Goal: Communication & Community: Answer question/provide support

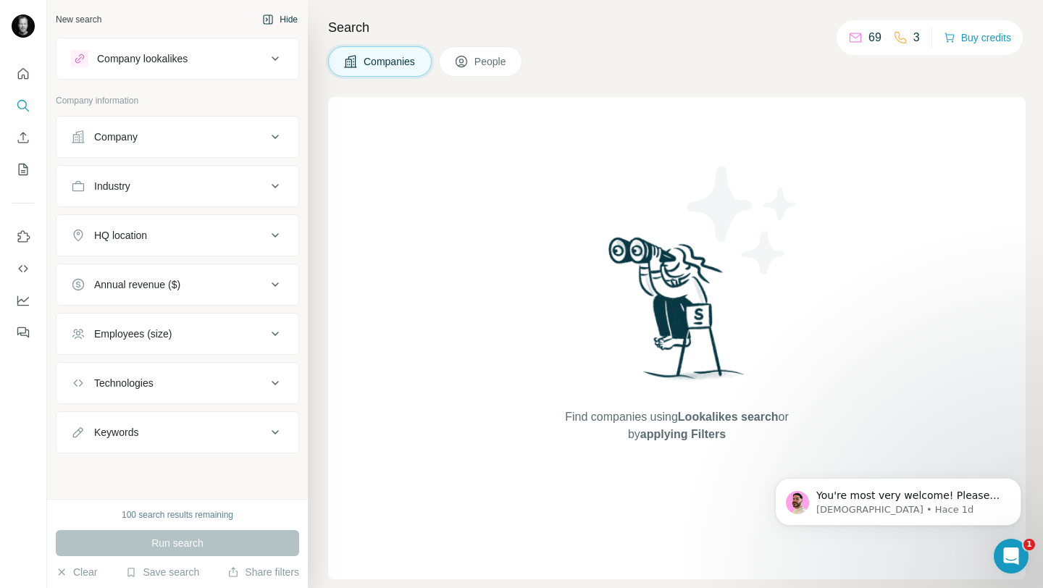
click at [284, 22] on button "Hide" at bounding box center [280, 20] width 56 height 22
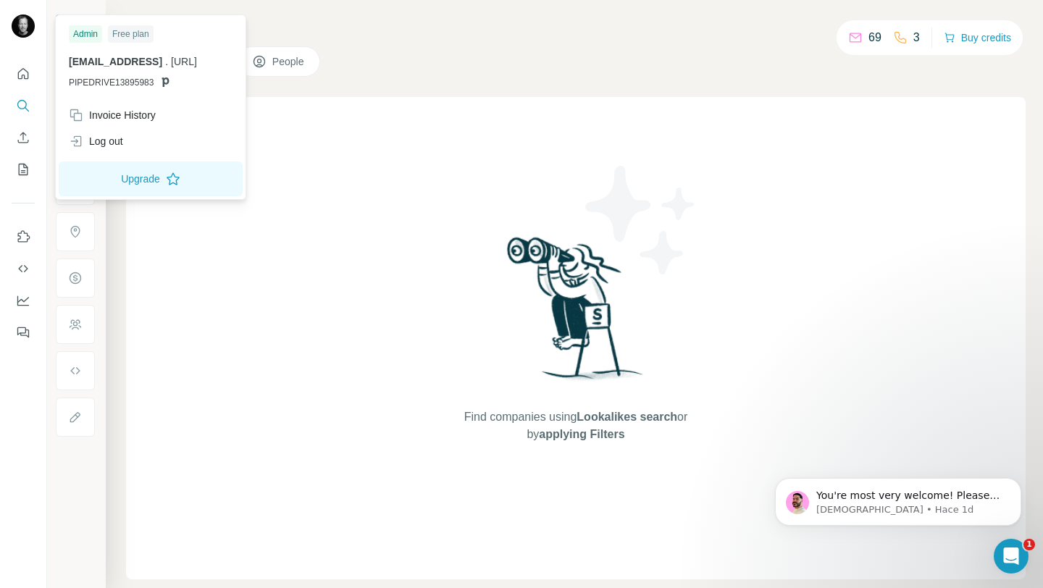
click at [111, 64] on span "[EMAIL_ADDRESS]" at bounding box center [115, 62] width 93 height 12
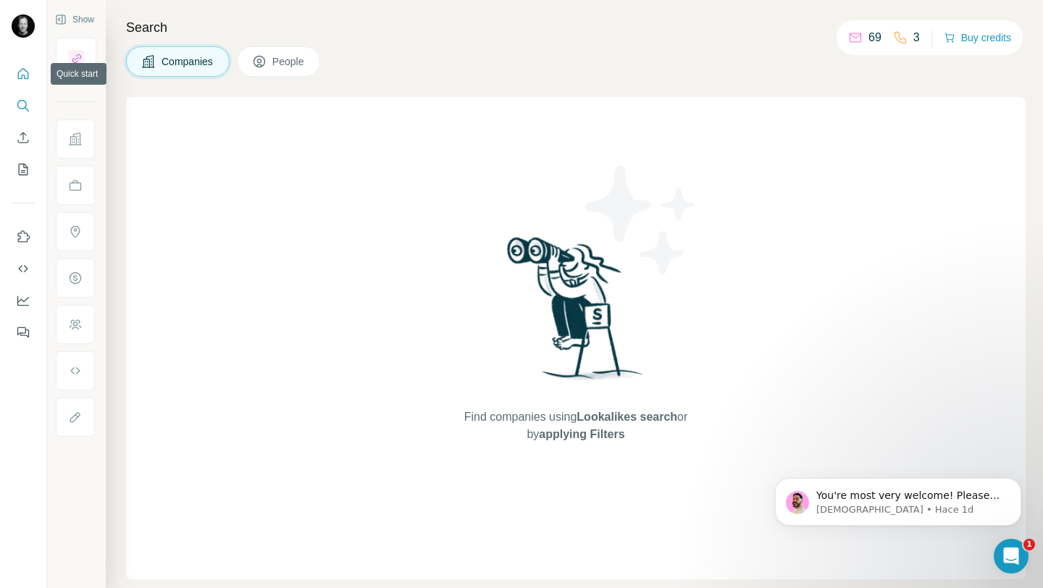
click at [24, 78] on icon "Quick start" at bounding box center [23, 73] width 11 height 11
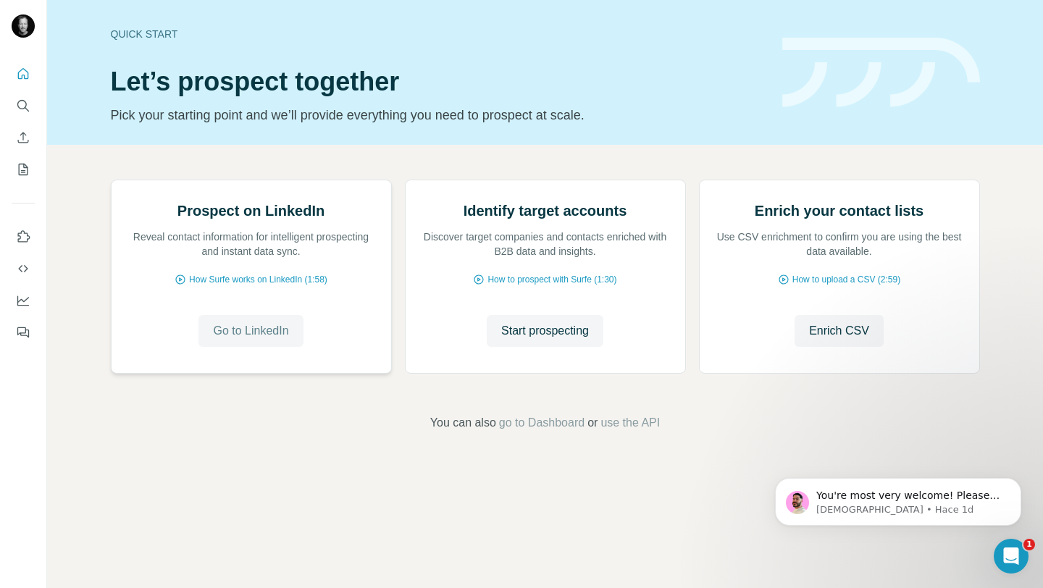
click at [254, 340] on span "Go to LinkedIn" at bounding box center [250, 330] width 75 height 17
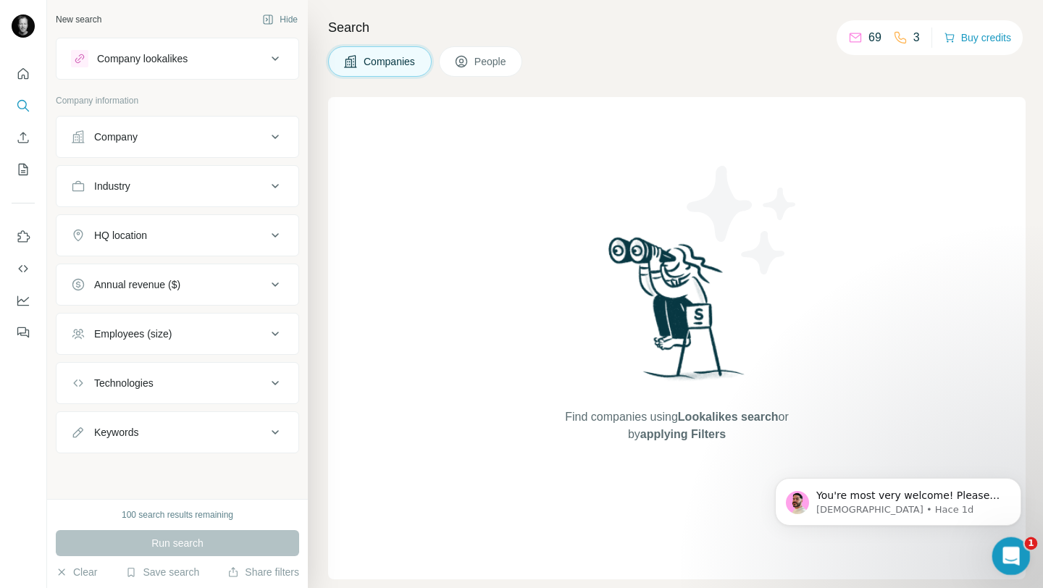
click at [1004, 552] on icon "Abrir Intercom Messenger" at bounding box center [1010, 555] width 24 height 24
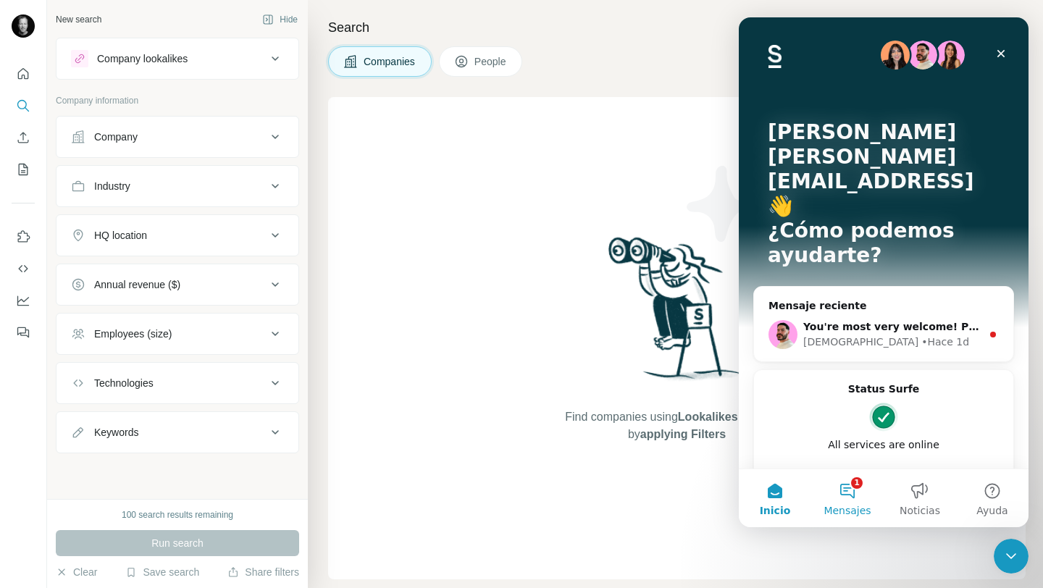
click at [846, 485] on button "1 Mensajes" at bounding box center [848, 499] width 72 height 58
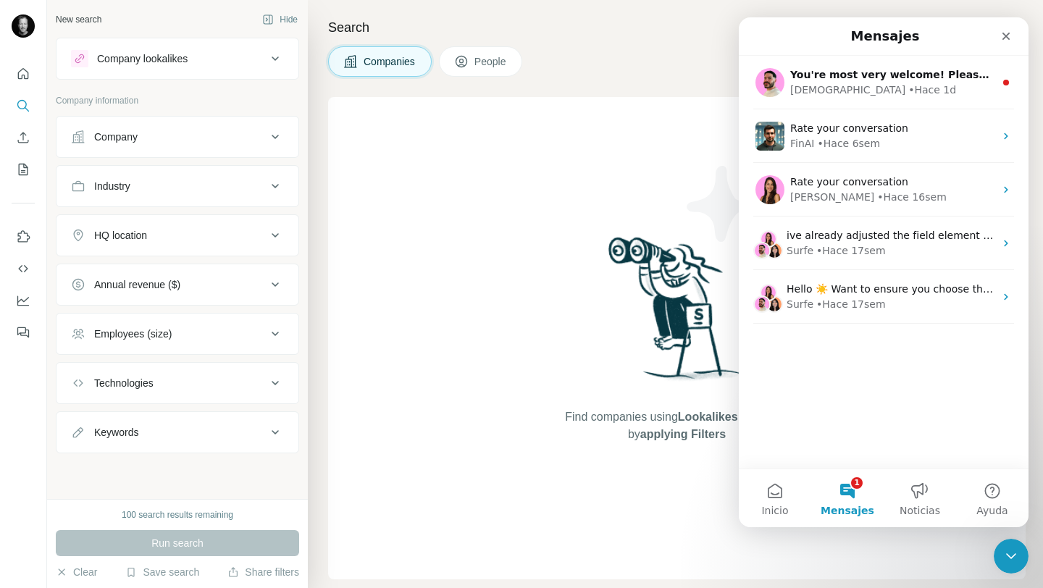
click at [850, 494] on button "1 Mensajes" at bounding box center [848, 499] width 72 height 58
click at [849, 487] on button "1 Mensajes" at bounding box center [848, 499] width 72 height 58
click at [858, 484] on button "1 Mensajes" at bounding box center [848, 499] width 72 height 58
click at [856, 494] on button "1 Mensajes" at bounding box center [848, 499] width 72 height 58
click at [848, 495] on button "1 Mensajes" at bounding box center [848, 499] width 72 height 58
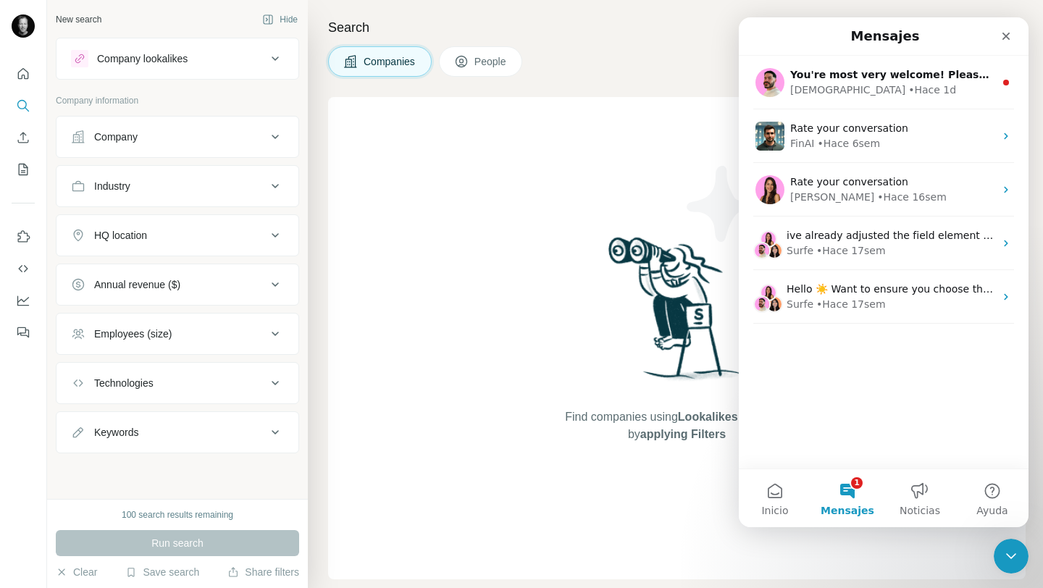
click at [848, 495] on button "1 Mensajes" at bounding box center [848, 499] width 72 height 58
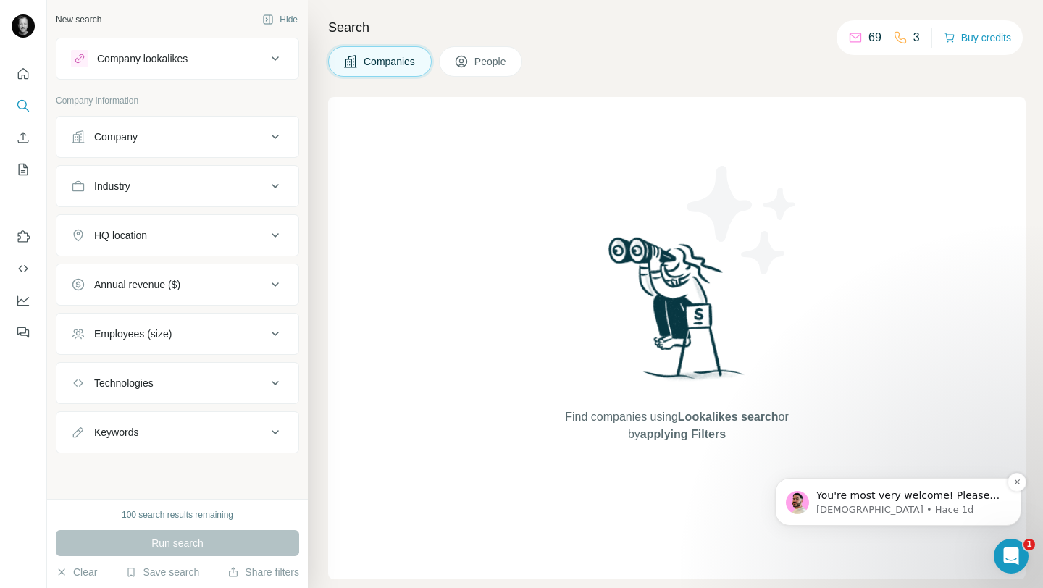
click at [884, 501] on p "You're most very welcome! Please let me know if you have any further questions 🤝" at bounding box center [910, 496] width 187 height 14
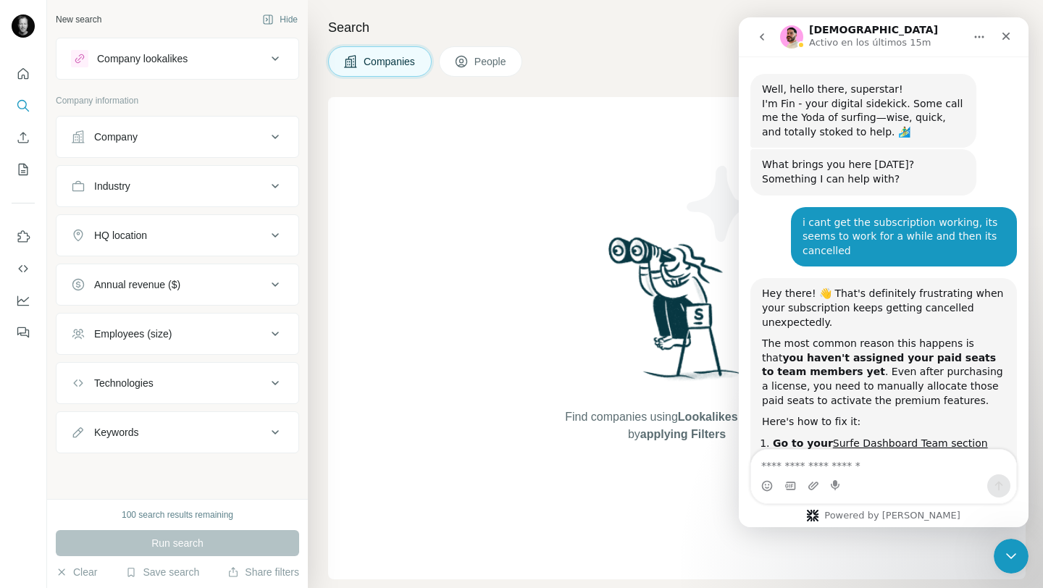
scroll to position [2, 0]
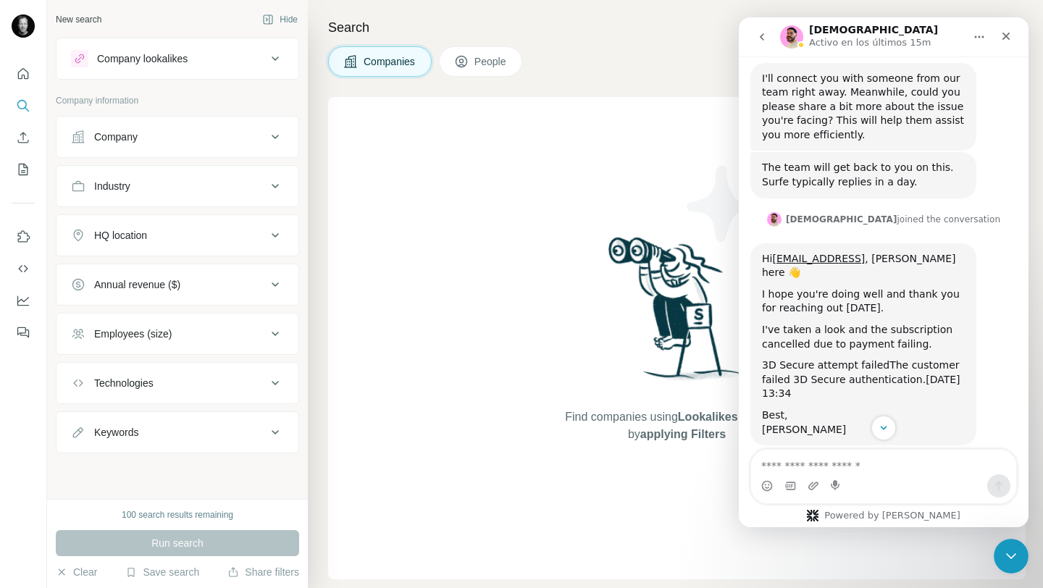
click at [864, 482] on div "Intercom Messenger" at bounding box center [883, 486] width 265 height 23
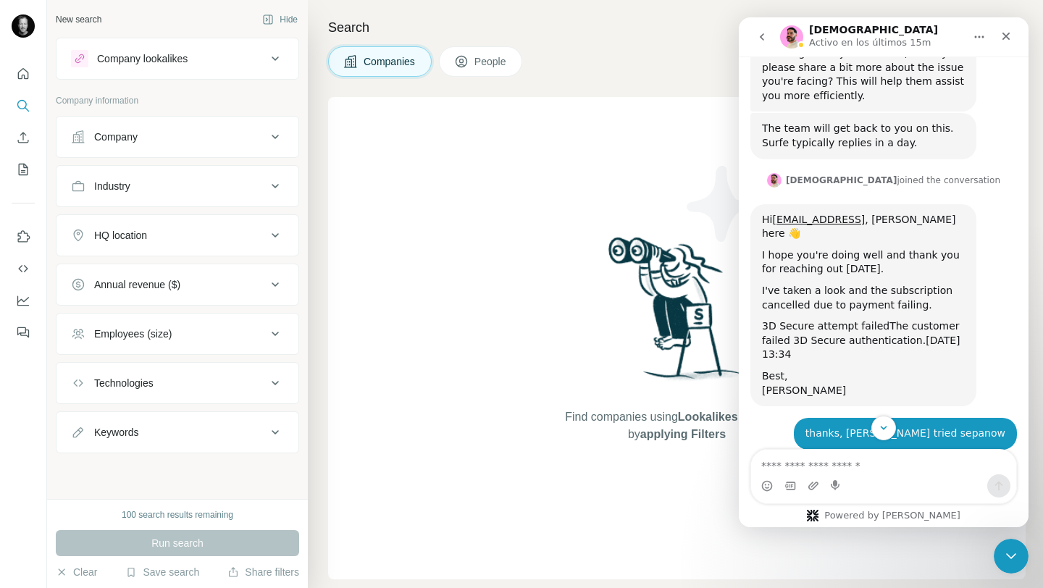
scroll to position [851, 0]
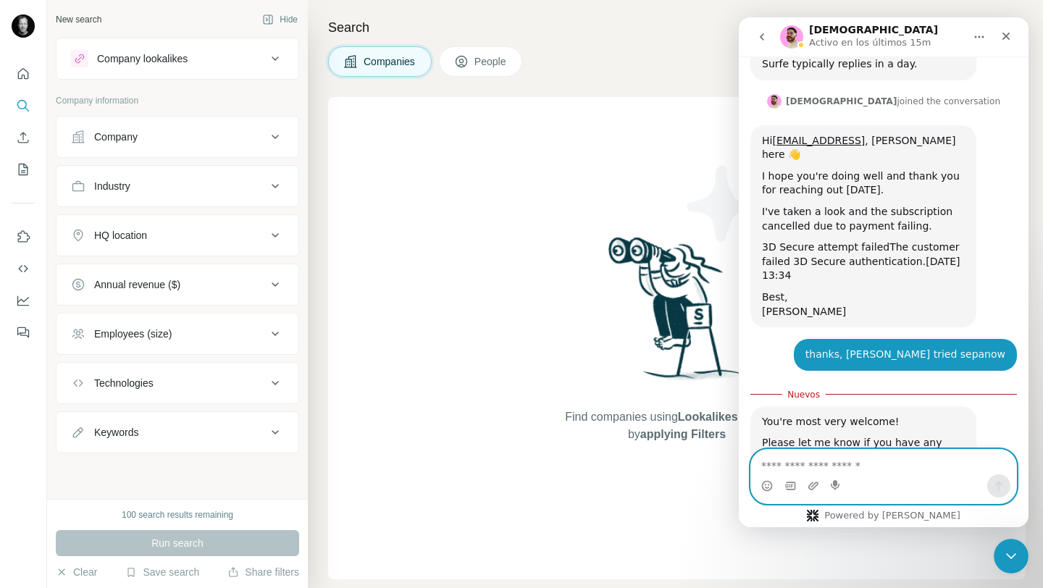
click at [879, 463] on textarea "Escribe un mensaje..." at bounding box center [883, 462] width 265 height 25
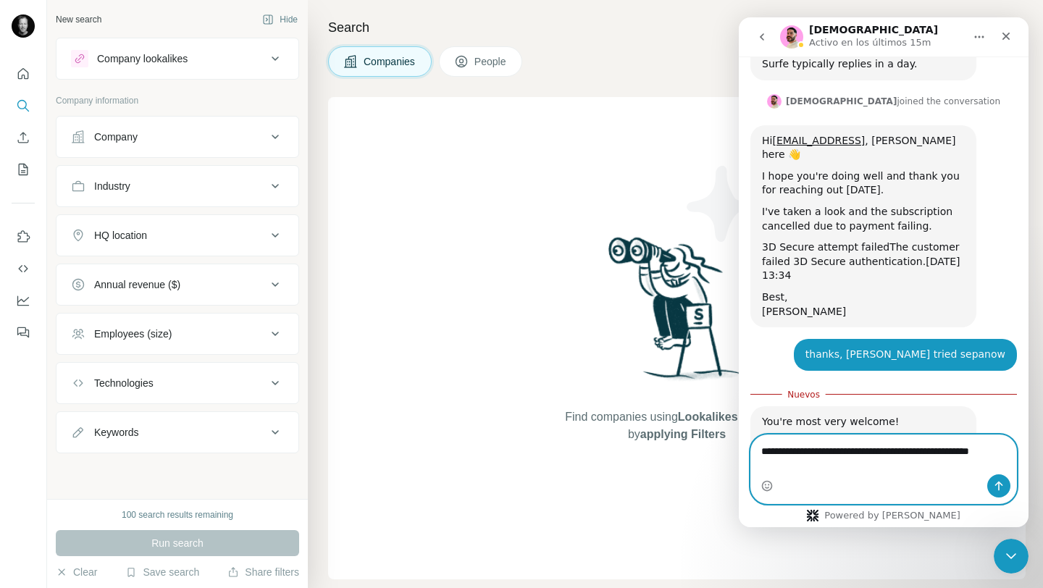
scroll to position [866, 0]
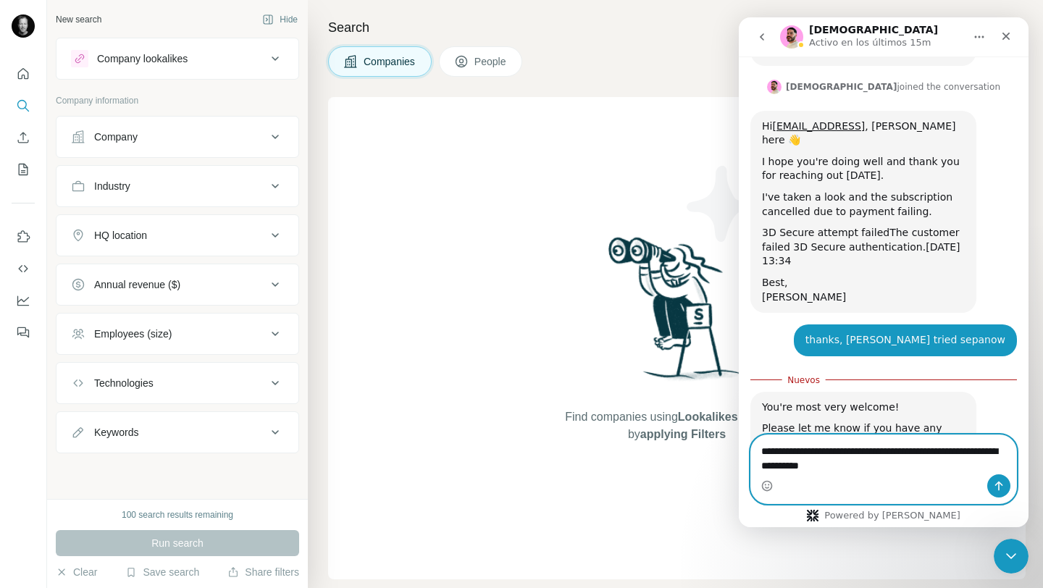
type textarea "**********"
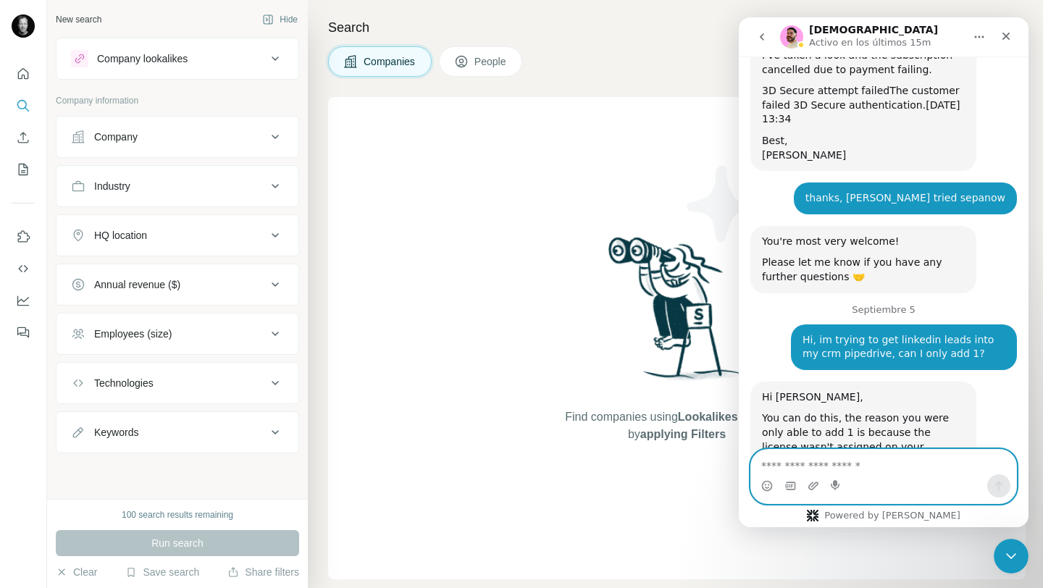
scroll to position [1083, 0]
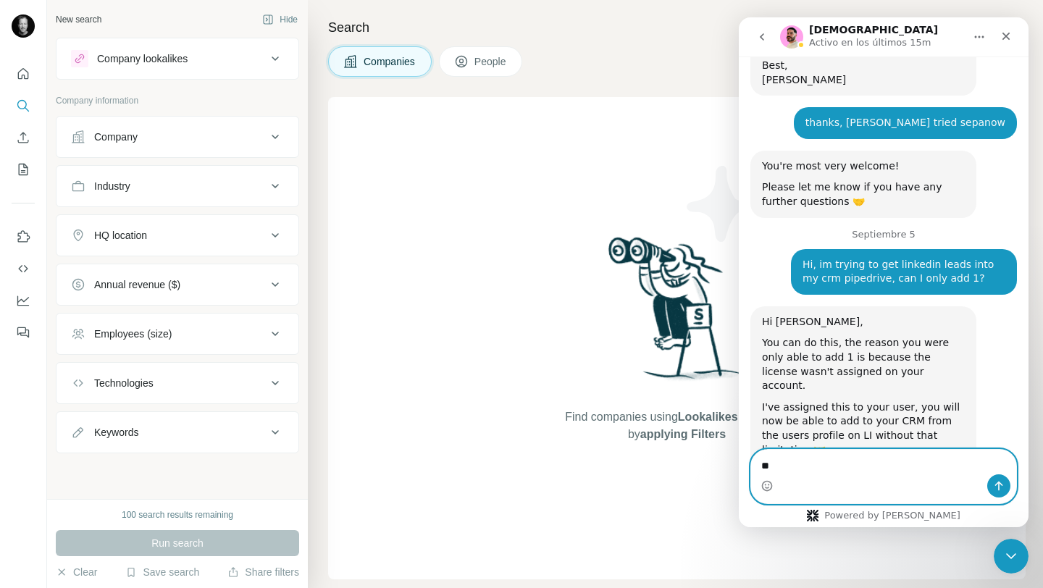
type textarea "*"
type textarea "*****"
